Goal: Find contact information: Find contact information

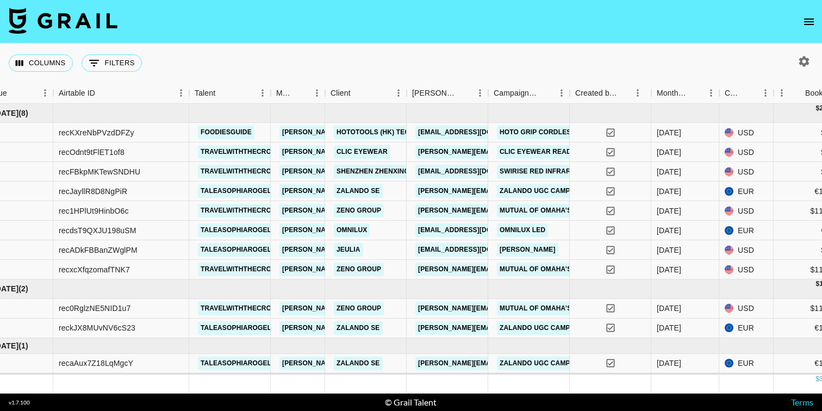
scroll to position [0, 6]
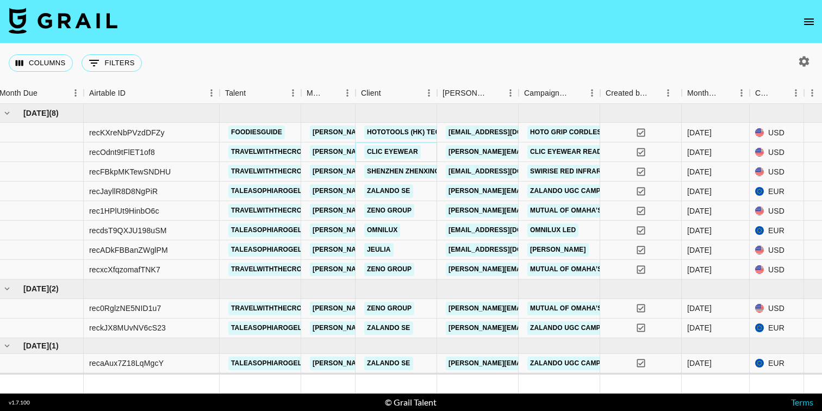
click at [409, 151] on link "CliC Eyewear" at bounding box center [392, 152] width 57 height 14
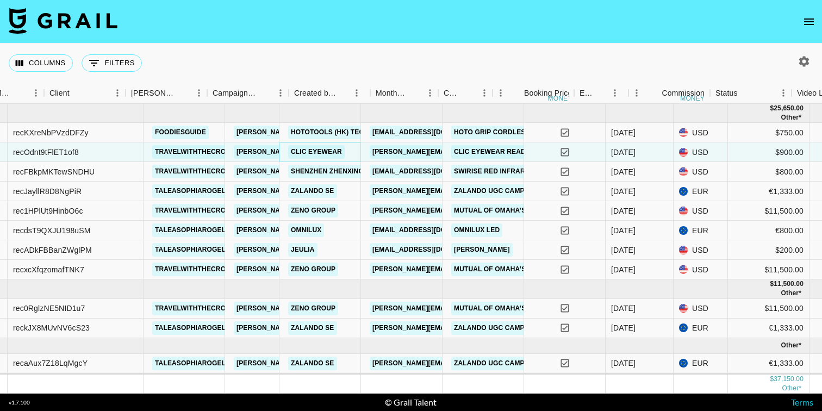
scroll to position [0, 0]
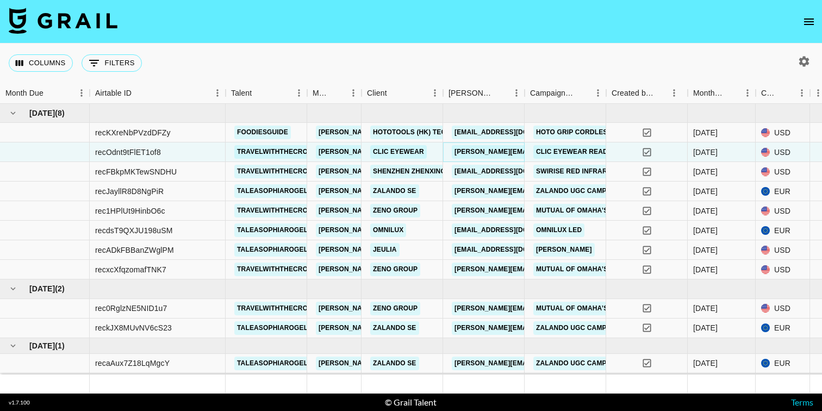
click at [477, 151] on link "[PERSON_NAME][EMAIL_ADDRESS][DOMAIN_NAME]" at bounding box center [540, 152] width 177 height 14
click at [392, 151] on link "CliC Eyewear" at bounding box center [398, 152] width 57 height 14
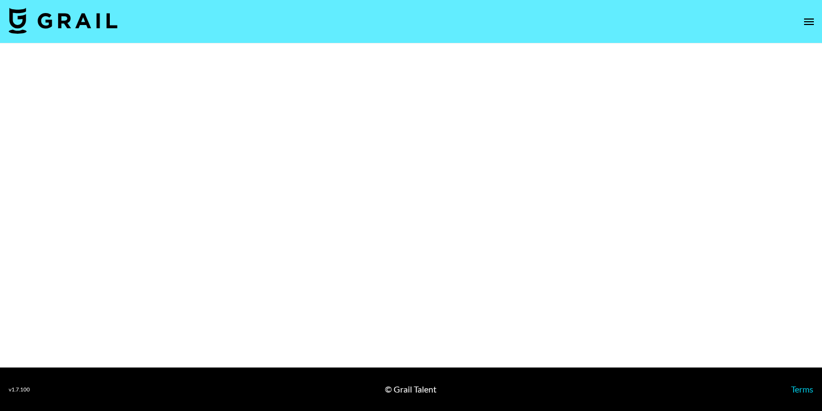
select select "Brand"
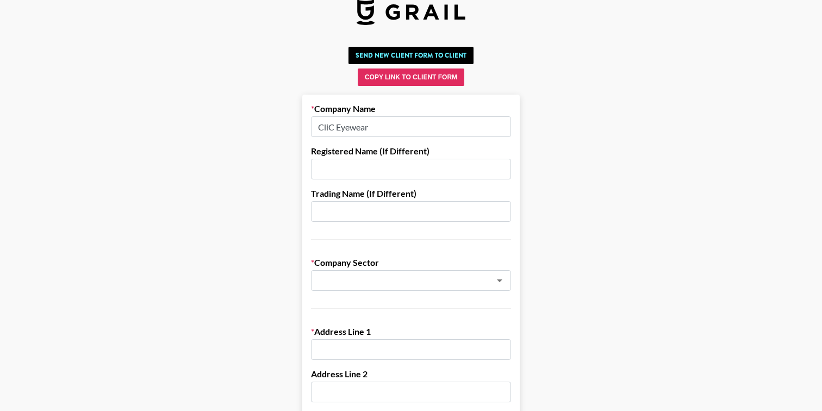
scroll to position [20, 0]
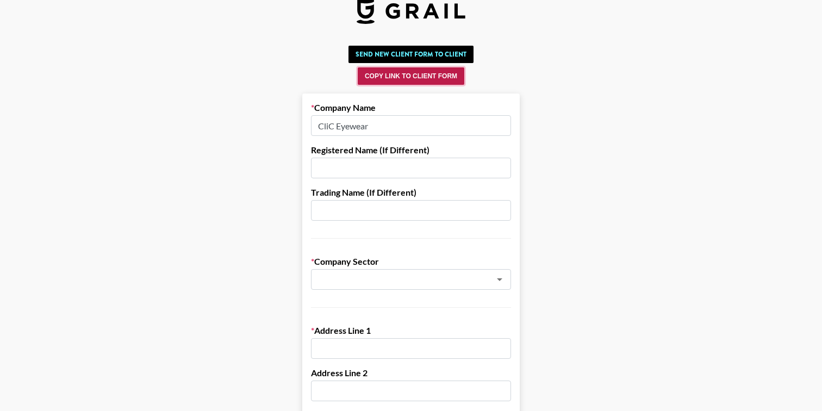
click at [395, 75] on button "Copy Link to Client Form" at bounding box center [411, 75] width 107 height 17
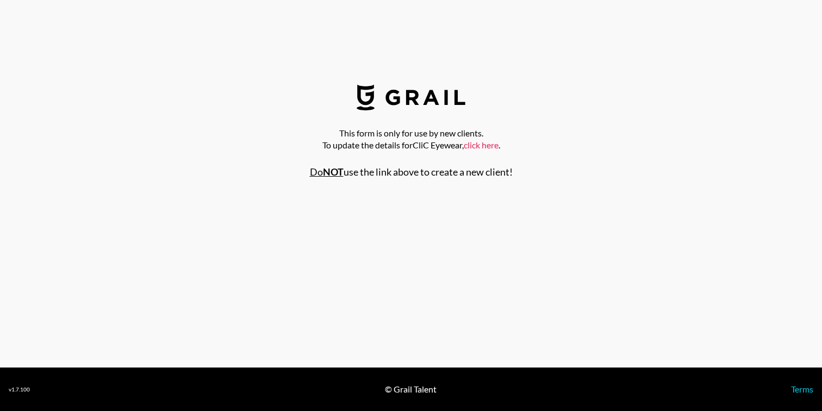
click at [482, 146] on link "click here" at bounding box center [481, 145] width 35 height 10
